Goal: Find specific page/section: Find specific page/section

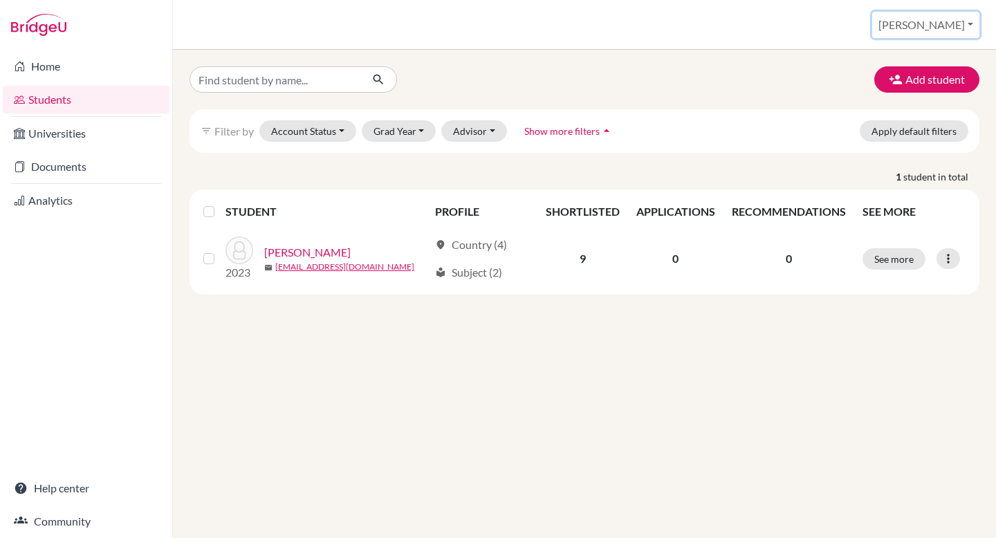
click at [961, 26] on button "[PERSON_NAME]" at bounding box center [926, 25] width 107 height 26
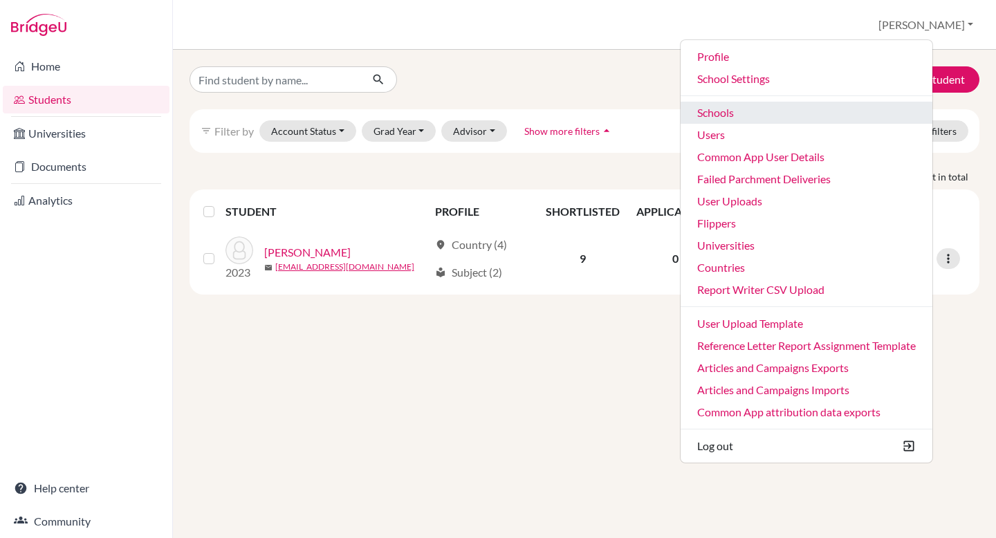
click at [809, 112] on link "Schools" at bounding box center [807, 113] width 252 height 22
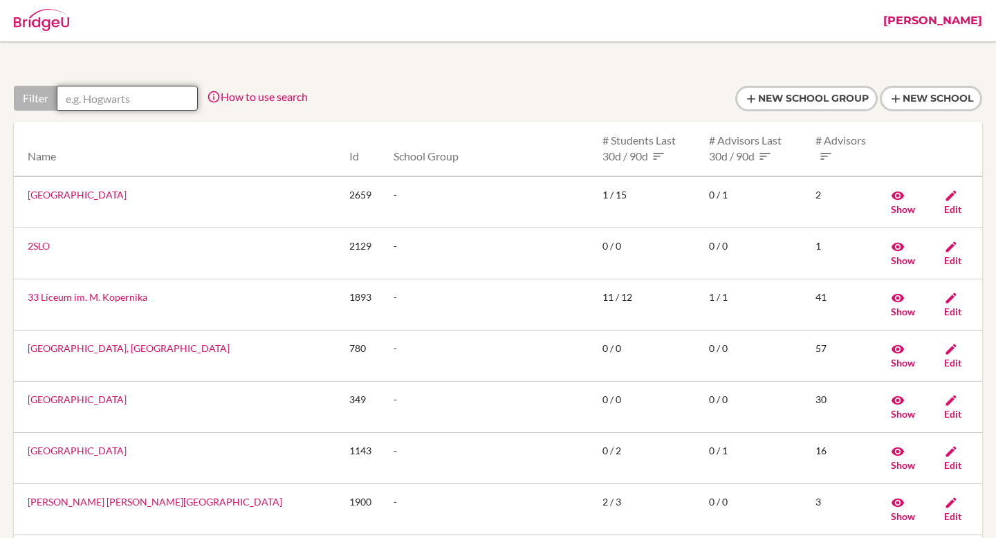
click at [95, 109] on input "text" at bounding box center [127, 98] width 141 height 25
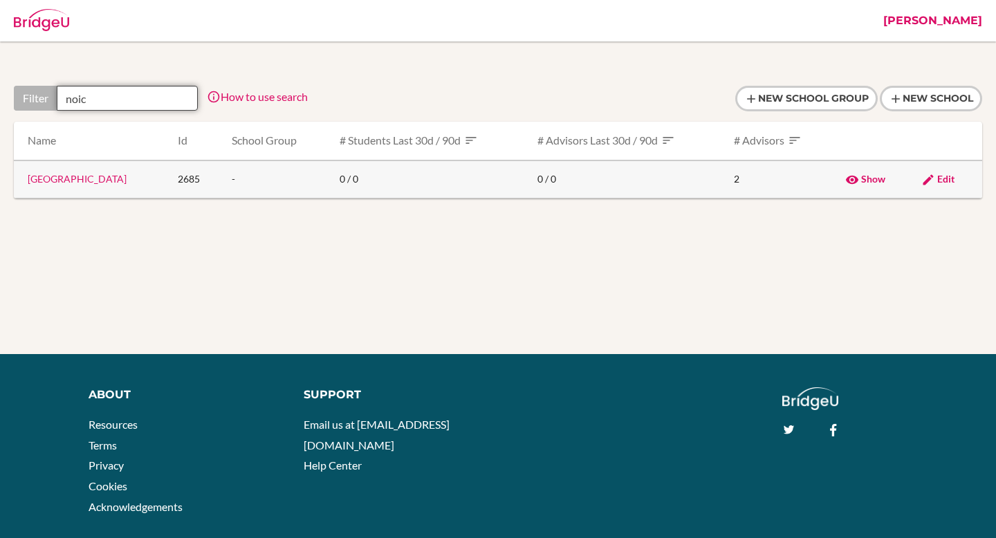
type input "noic"
click at [40, 181] on link "[GEOGRAPHIC_DATA]" at bounding box center [77, 179] width 99 height 12
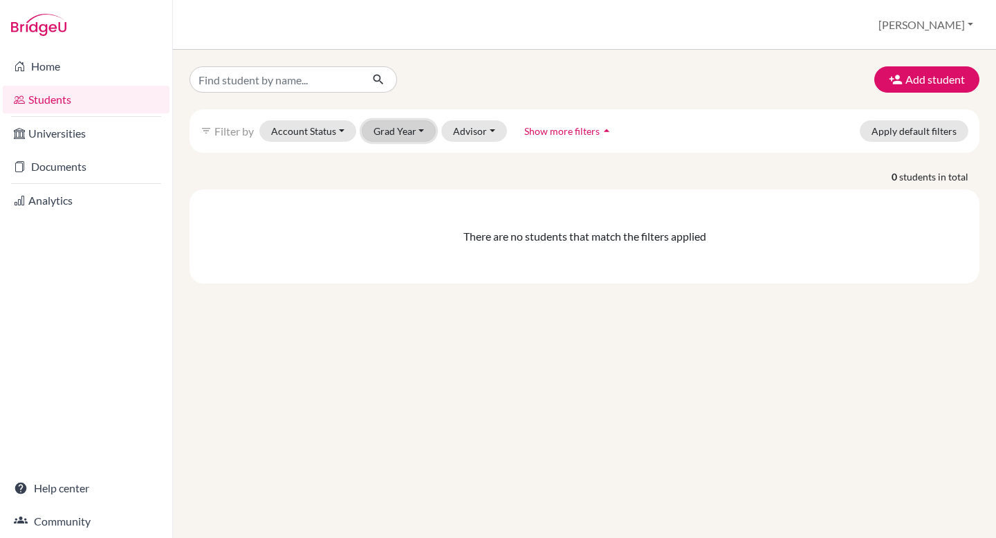
click at [408, 129] on button "Grad Year" at bounding box center [399, 130] width 75 height 21
click at [389, 166] on span "2026" at bounding box center [391, 160] width 25 height 17
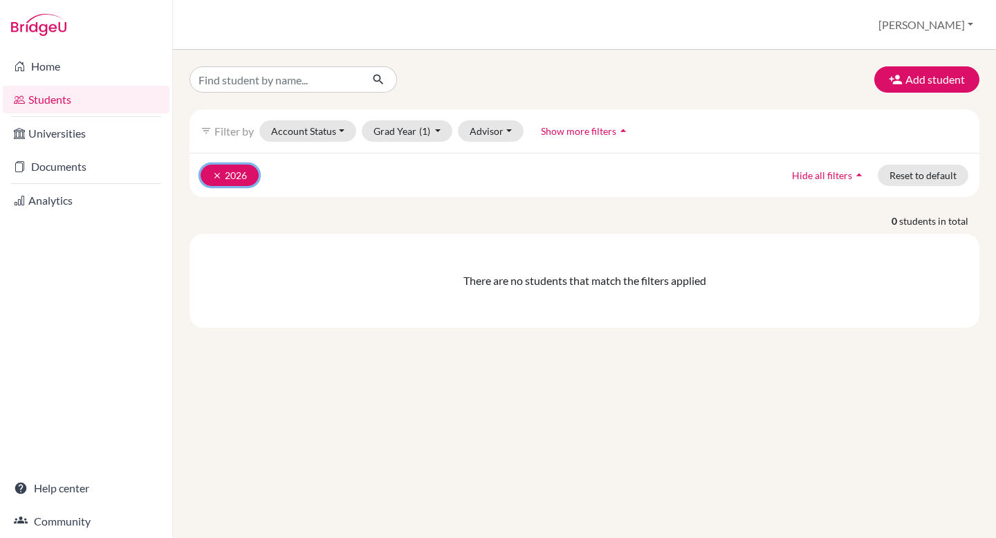
click at [213, 176] on icon "clear" at bounding box center [217, 176] width 10 height 10
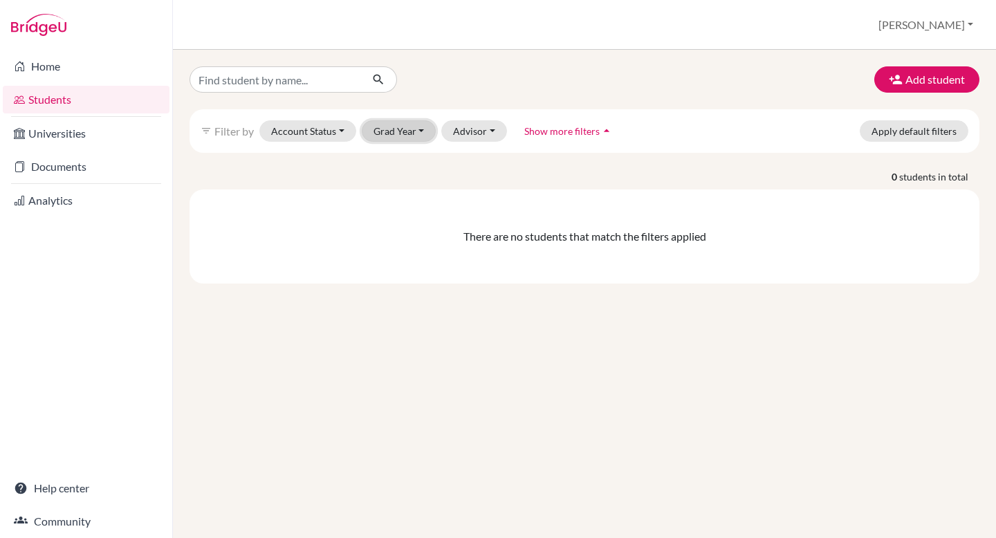
click at [394, 131] on button "Grad Year" at bounding box center [399, 130] width 75 height 21
click at [389, 156] on span "2026" at bounding box center [391, 160] width 25 height 17
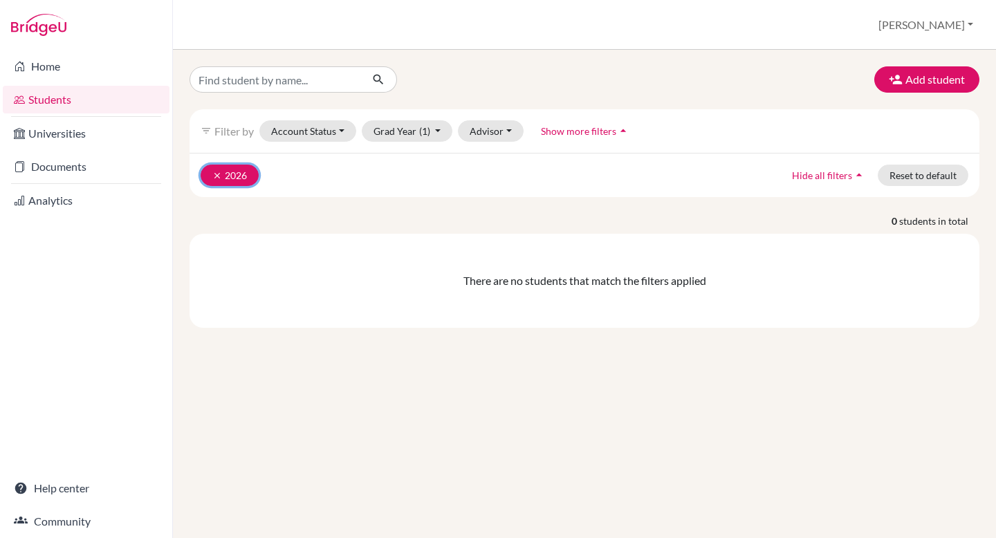
click at [208, 172] on button "clear 2026" at bounding box center [230, 175] width 58 height 21
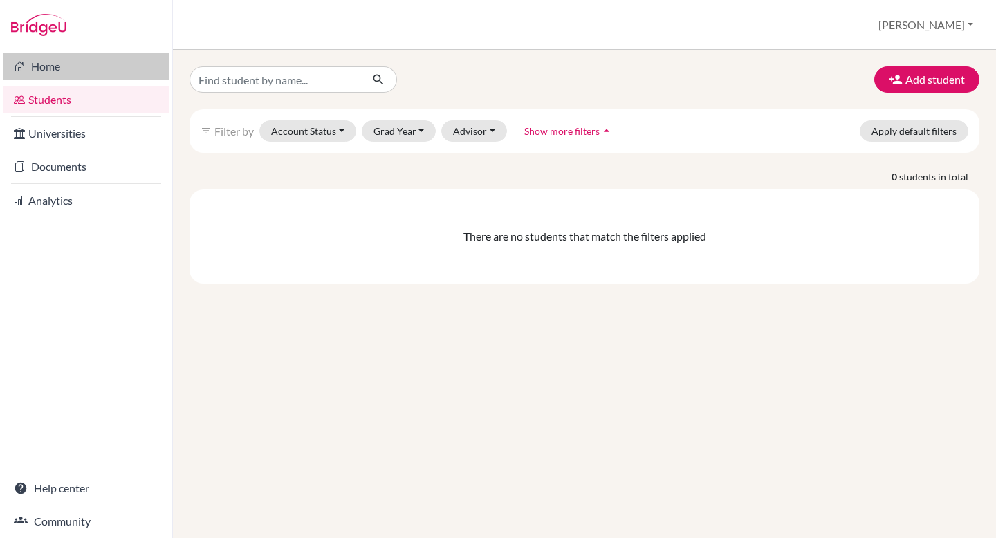
click at [102, 69] on link "Home" at bounding box center [86, 67] width 167 height 28
